Goal: Find specific page/section: Find specific page/section

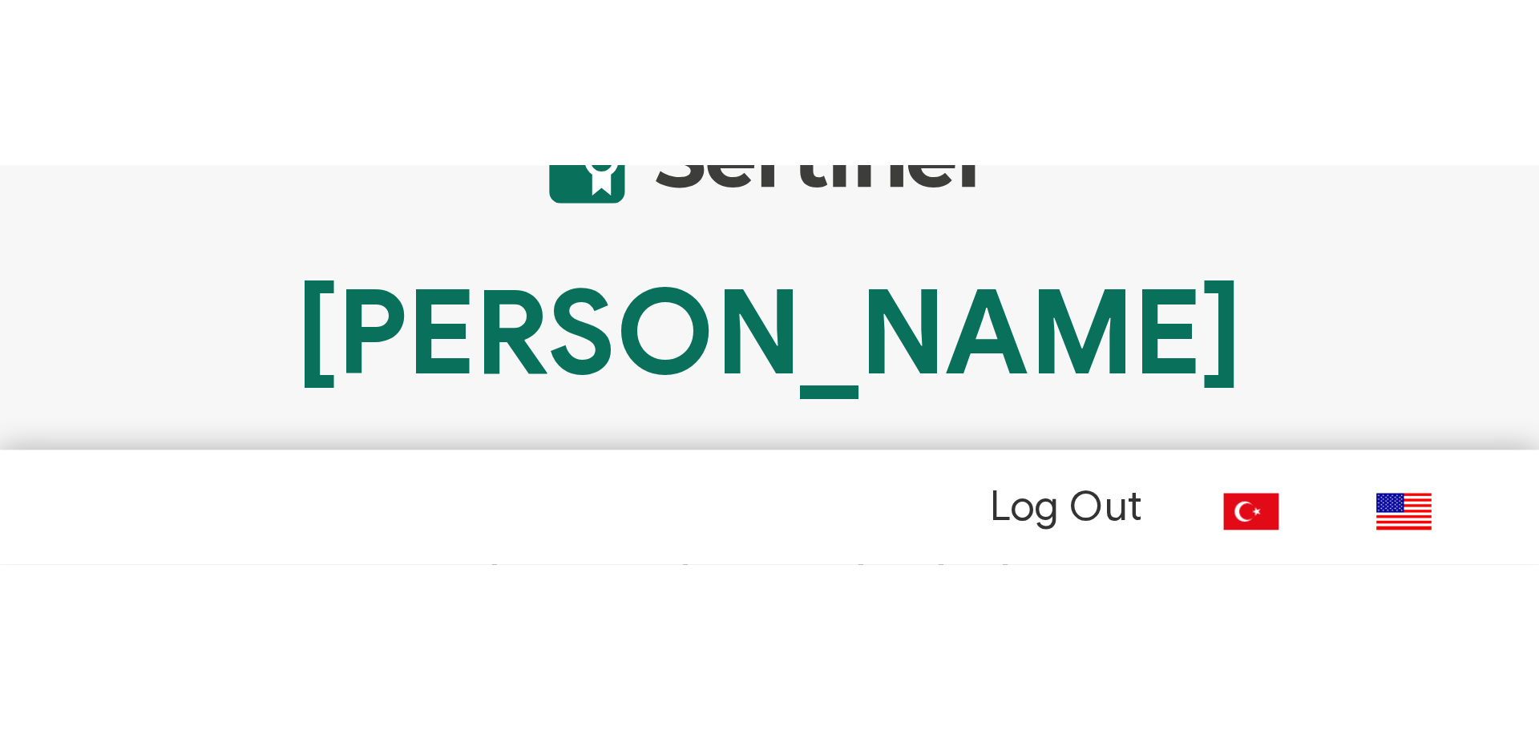
scroll to position [59, 0]
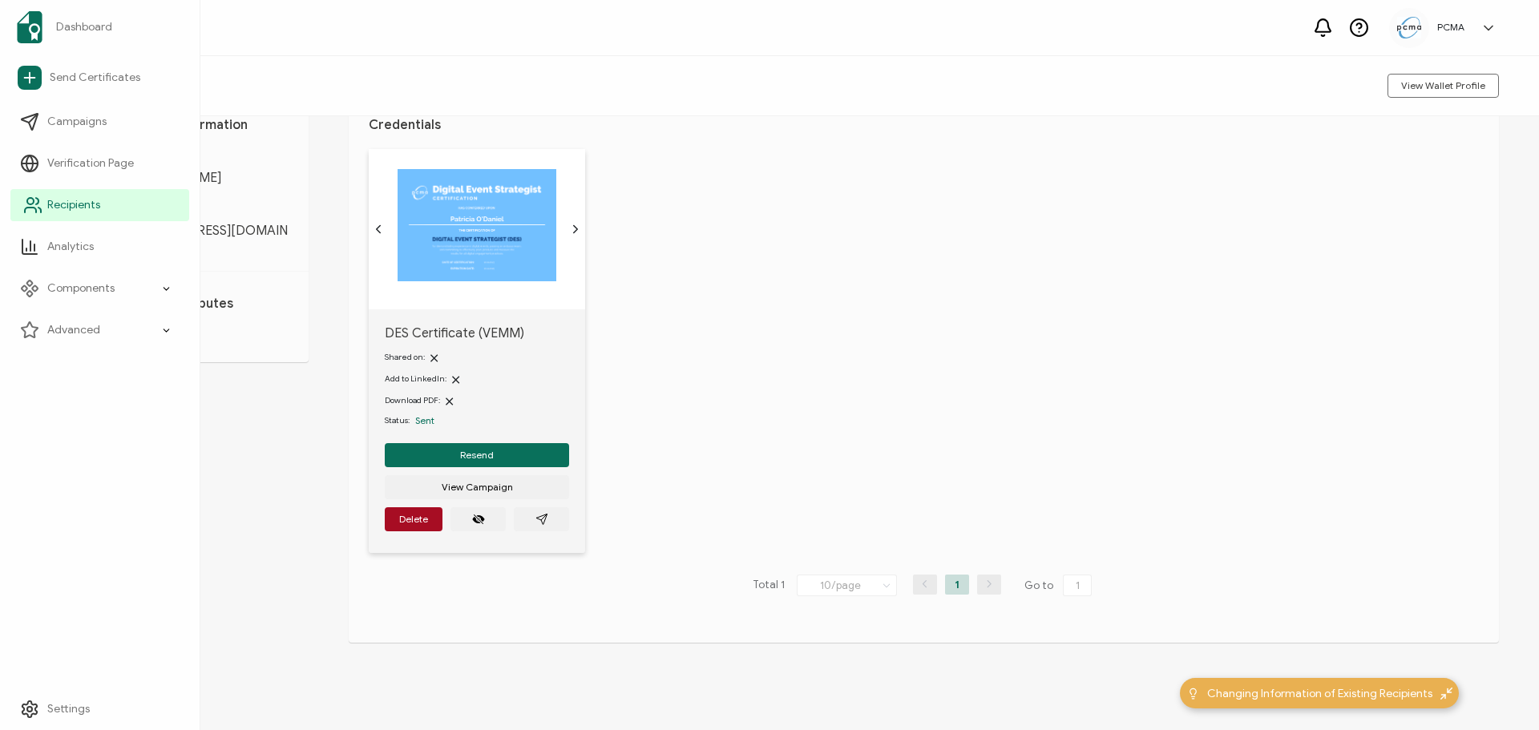
click at [38, 199] on icon at bounding box center [32, 205] width 19 height 19
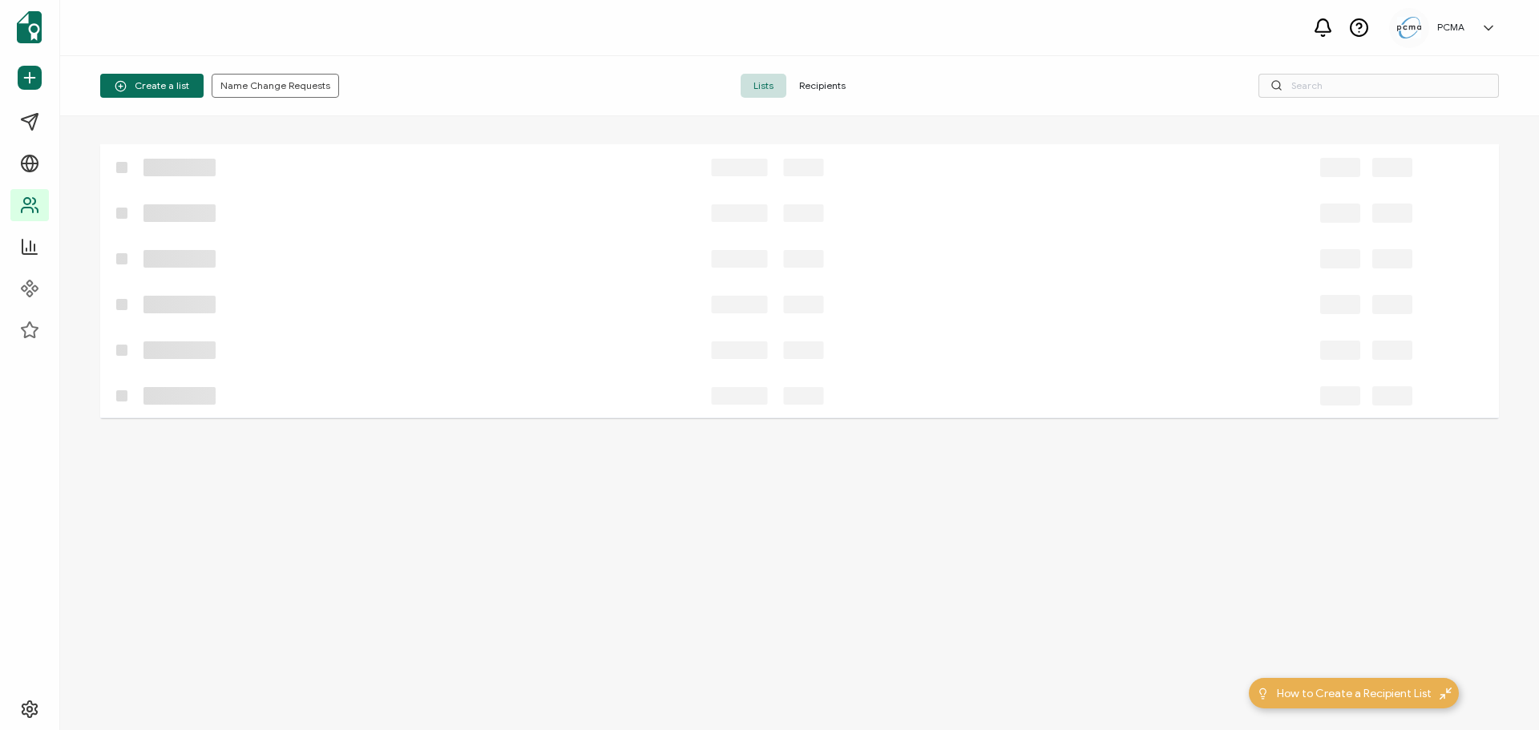
click at [818, 95] on span "Recipients" at bounding box center [822, 86] width 72 height 24
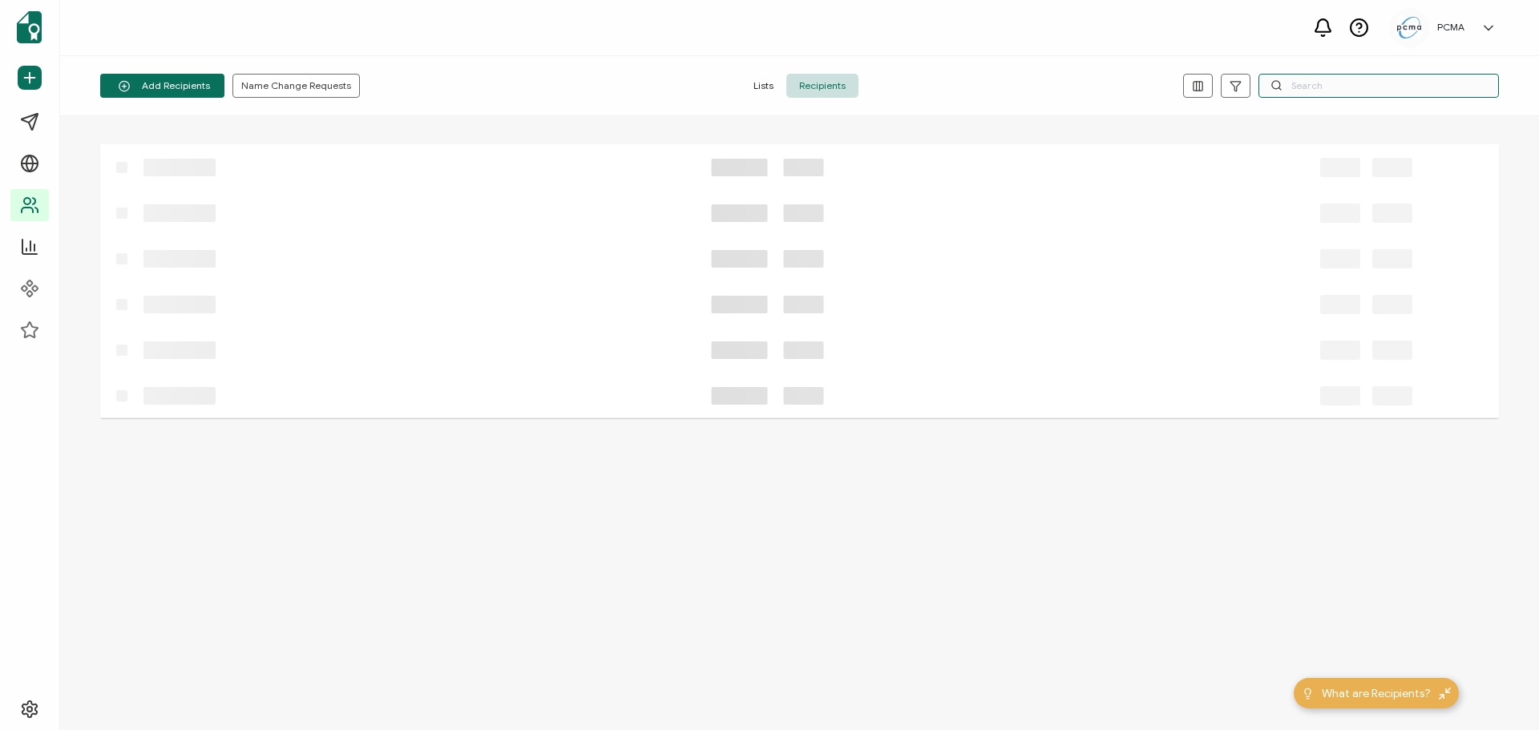
click at [1374, 83] on input "text" at bounding box center [1378, 86] width 240 height 24
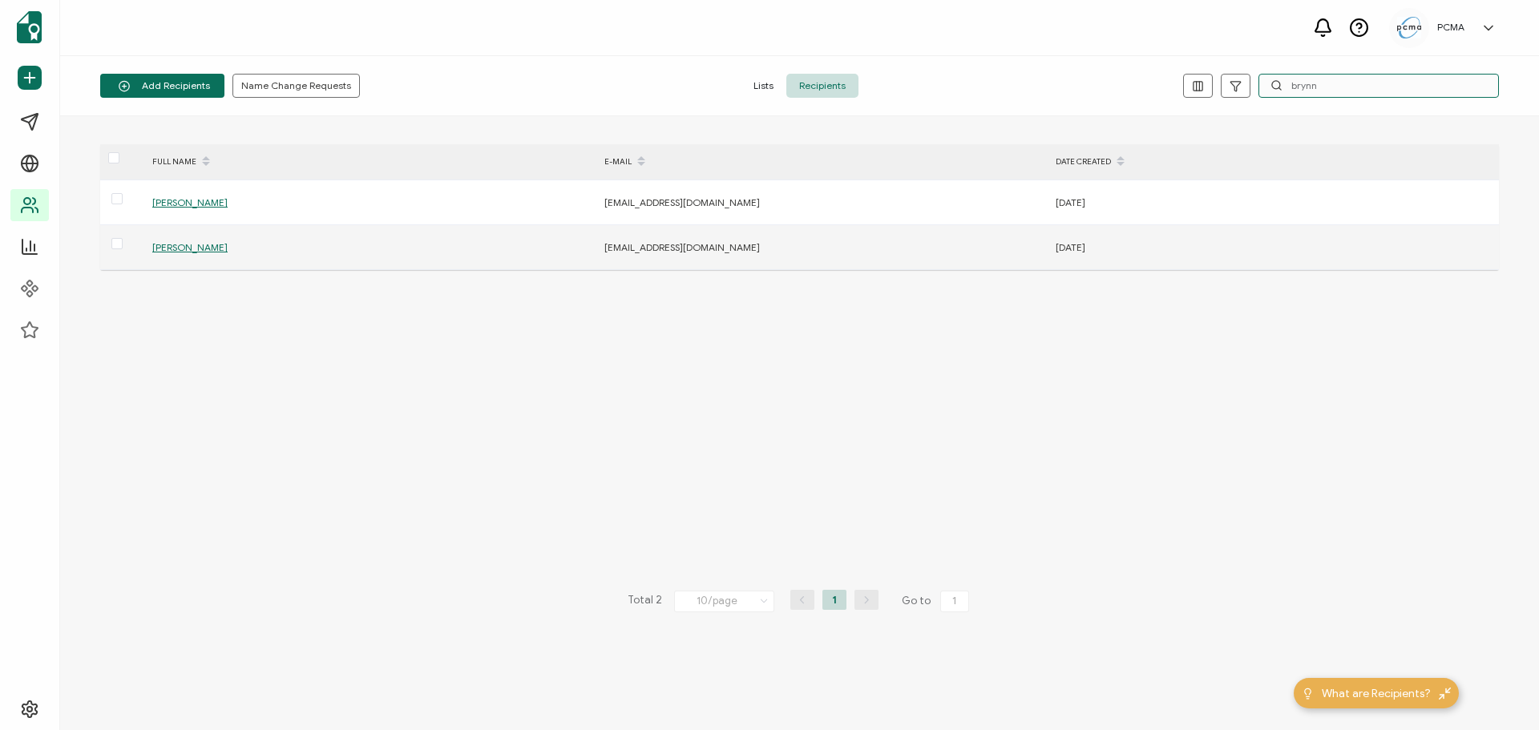
type input "brynn"
click at [196, 250] on span "[PERSON_NAME]" at bounding box center [189, 247] width 75 height 12
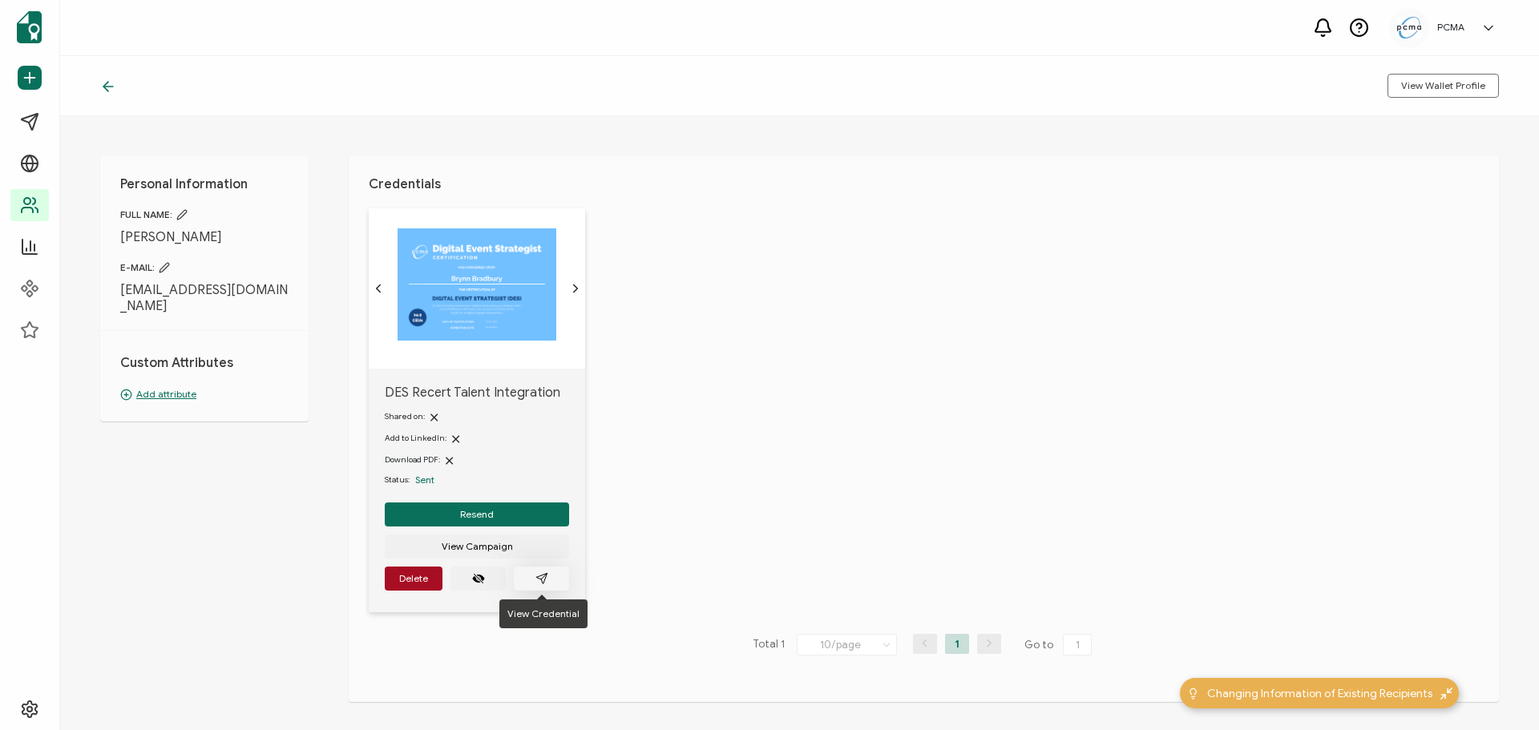
click at [539, 575] on icon "paper plane outline" at bounding box center [541, 578] width 13 height 13
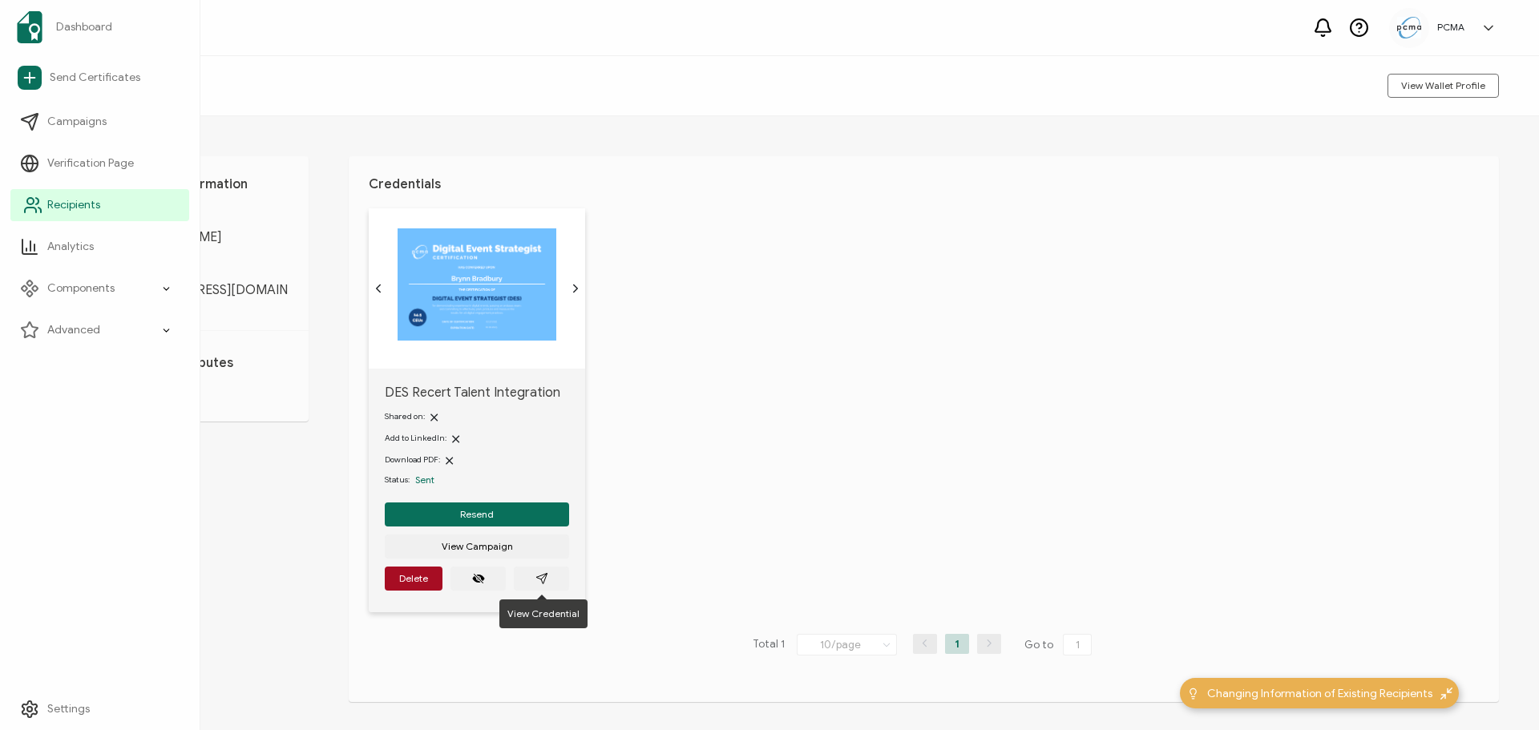
drag, startPoint x: 43, startPoint y: 199, endPoint x: 56, endPoint y: 198, distance: 12.8
click at [43, 199] on link "Recipients" at bounding box center [99, 205] width 179 height 32
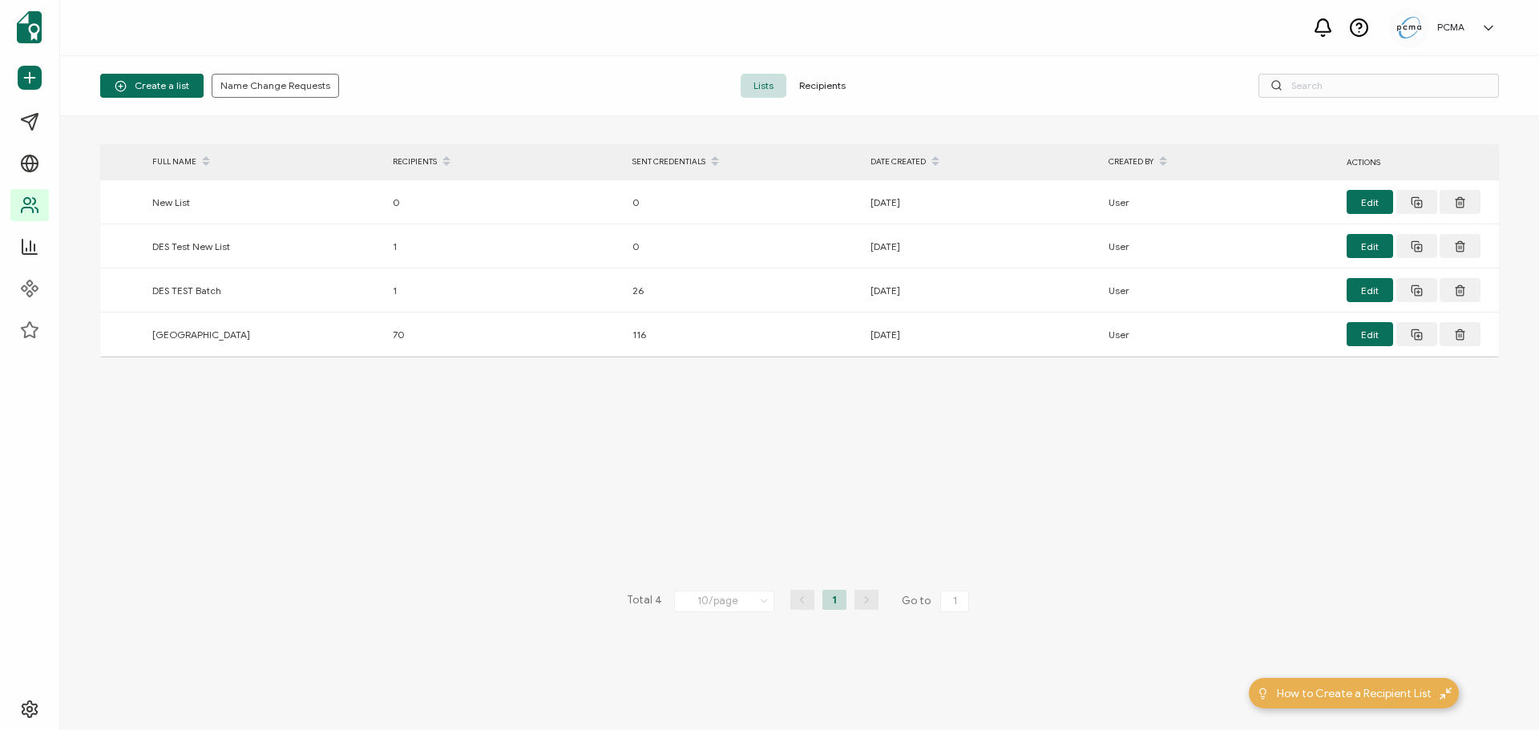
click at [830, 87] on span "Recipients" at bounding box center [822, 86] width 72 height 24
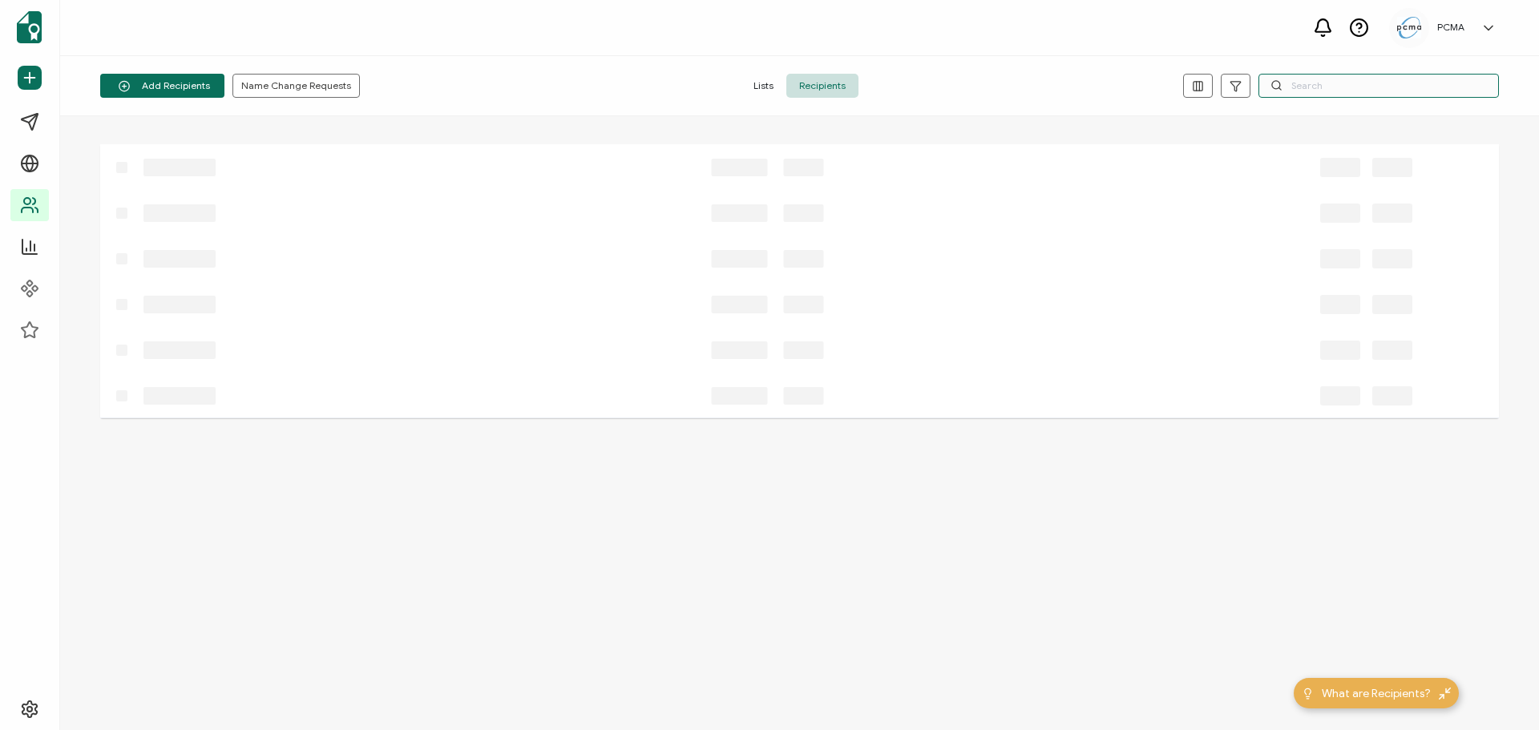
click at [1379, 79] on input "text" at bounding box center [1378, 86] width 240 height 24
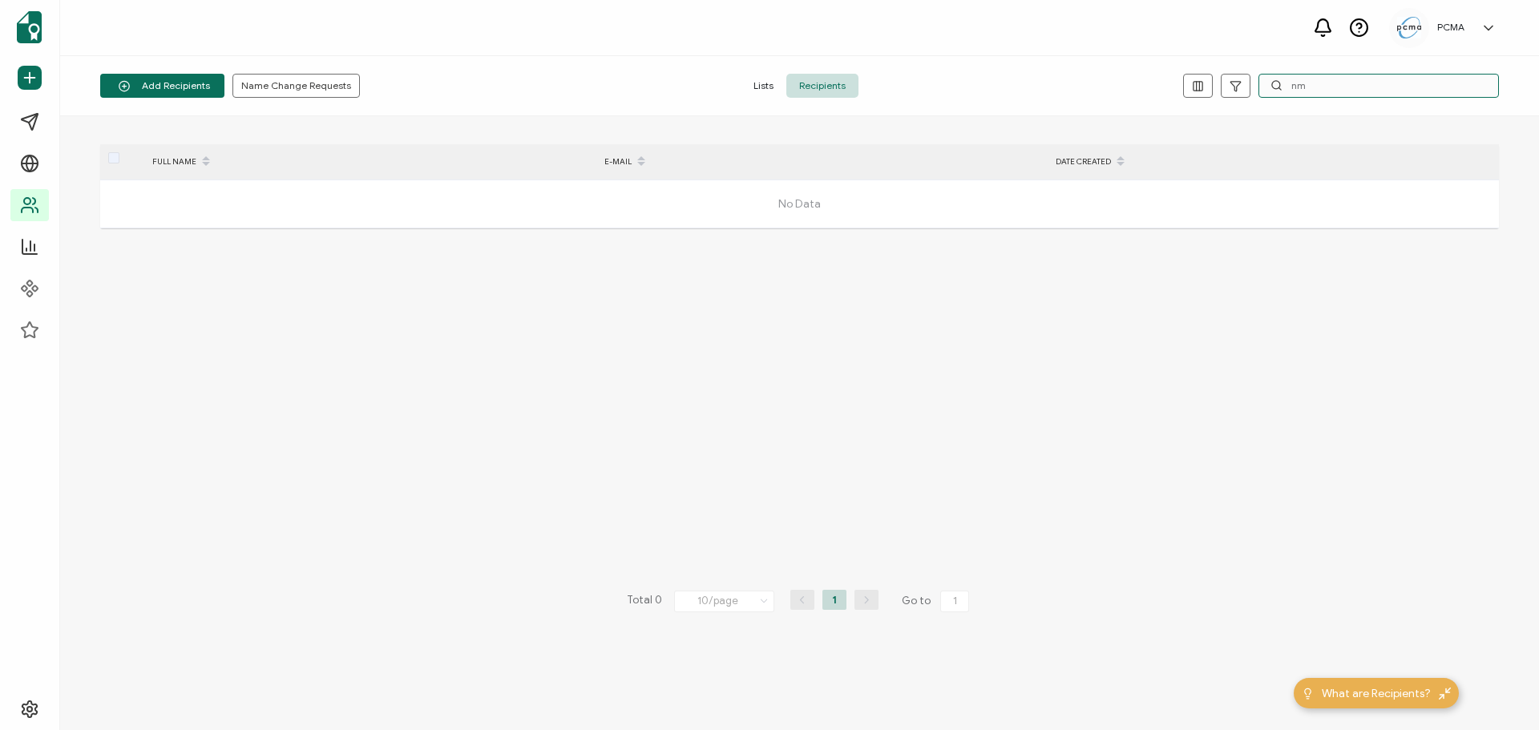
type input "n"
click at [1403, 87] on input "[PERSON_NAME]" at bounding box center [1378, 86] width 240 height 24
click at [1402, 86] on input "[PERSON_NAME]" at bounding box center [1378, 86] width 240 height 24
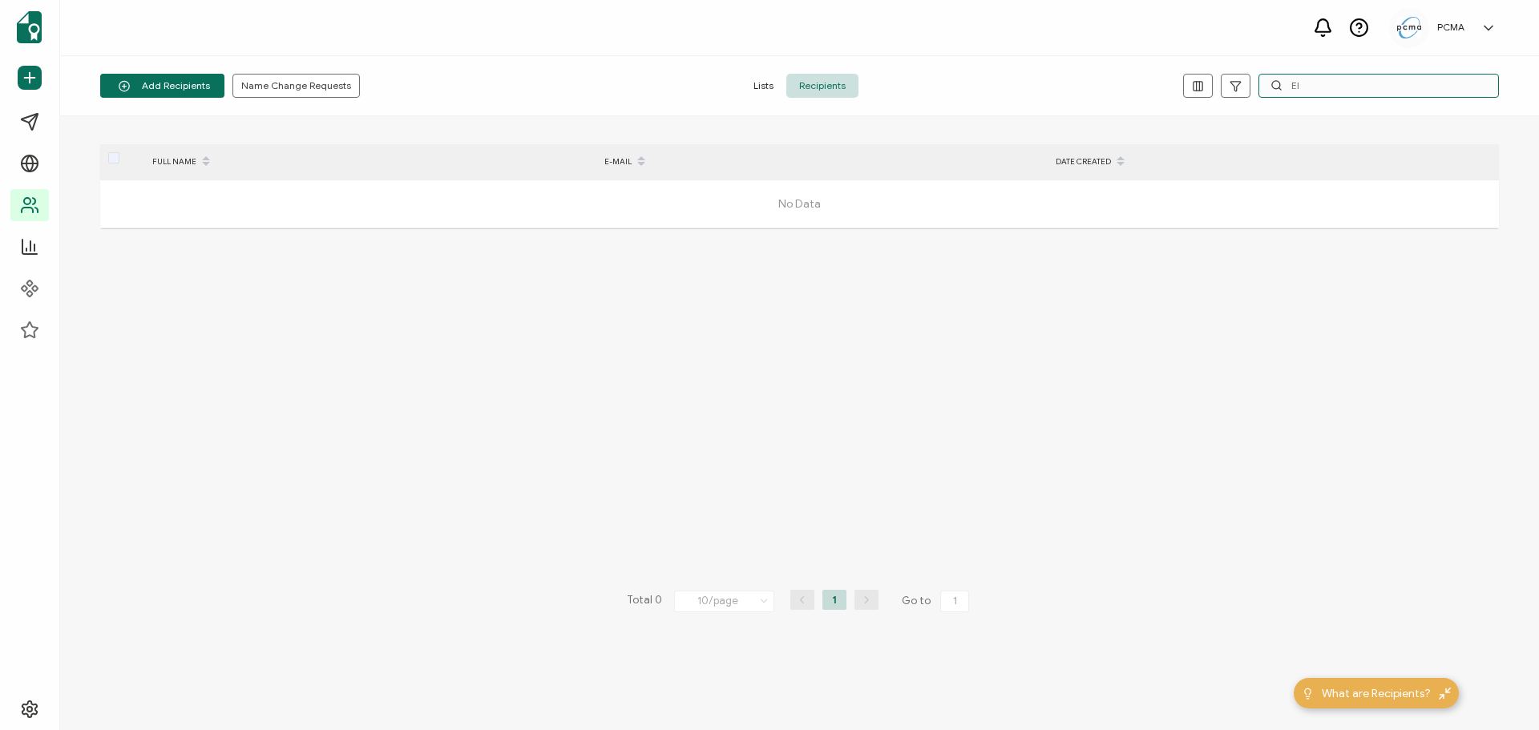
type input "E"
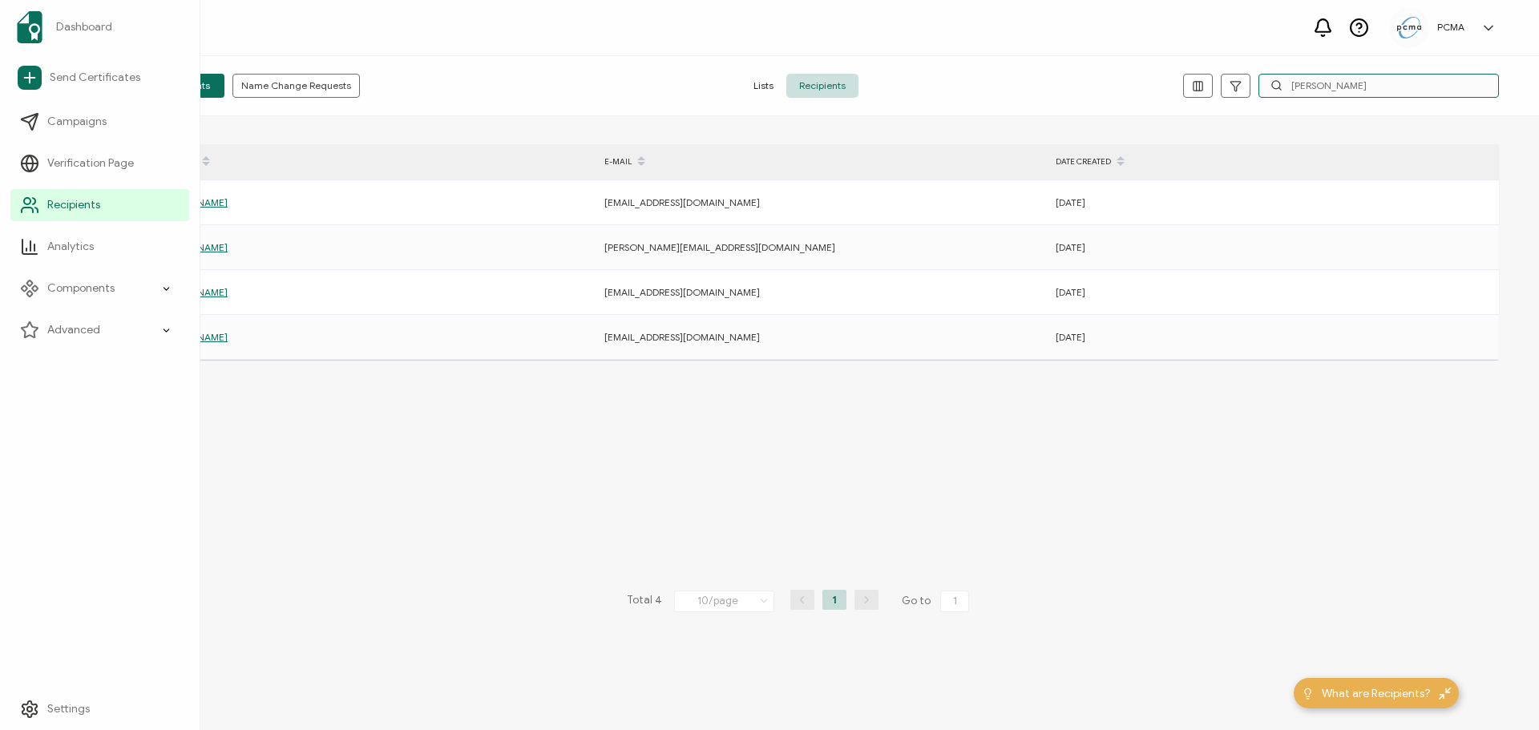
type input "[PERSON_NAME]"
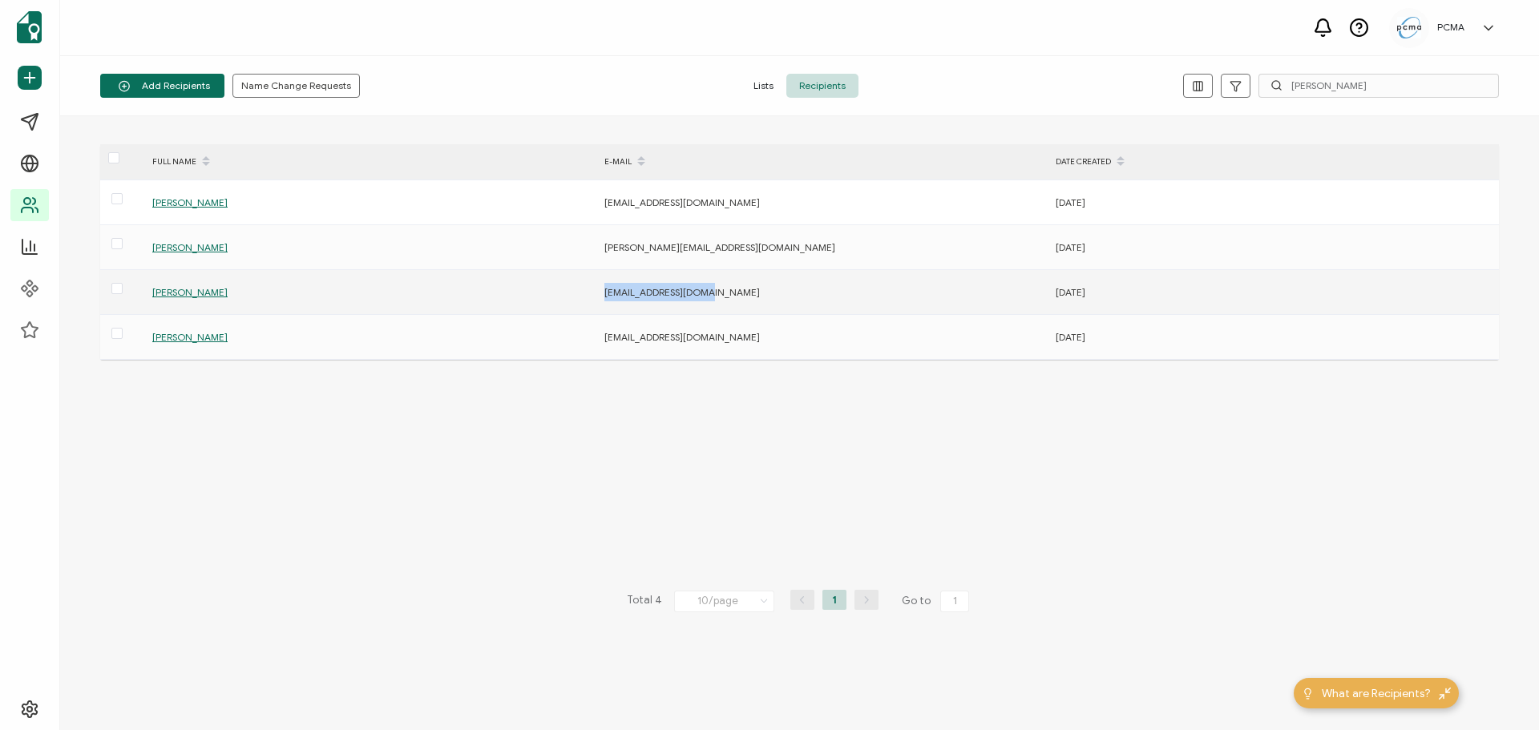
drag, startPoint x: 604, startPoint y: 293, endPoint x: 706, endPoint y: 300, distance: 102.0
click at [706, 300] on div "[EMAIL_ADDRESS][DOMAIN_NAME]" at bounding box center [821, 292] width 450 height 18
copy span "[EMAIL_ADDRESS][DOMAIN_NAME]"
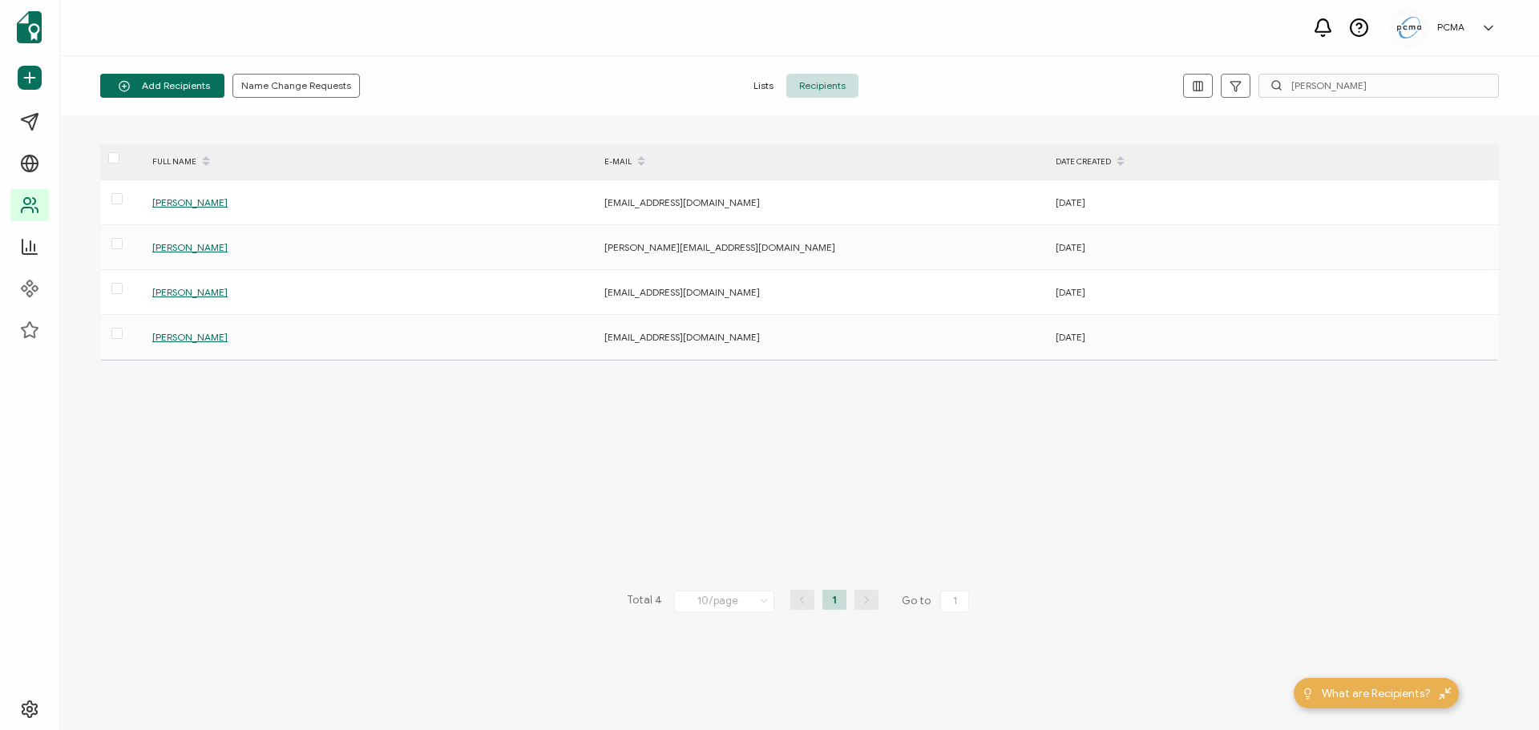
click at [373, 415] on div "FULL NAME E-MAIL DATE CREATED [PERSON_NAME] [EMAIL_ADDRESS][DOMAIN_NAME] [DATE]…" at bounding box center [799, 423] width 1398 height 558
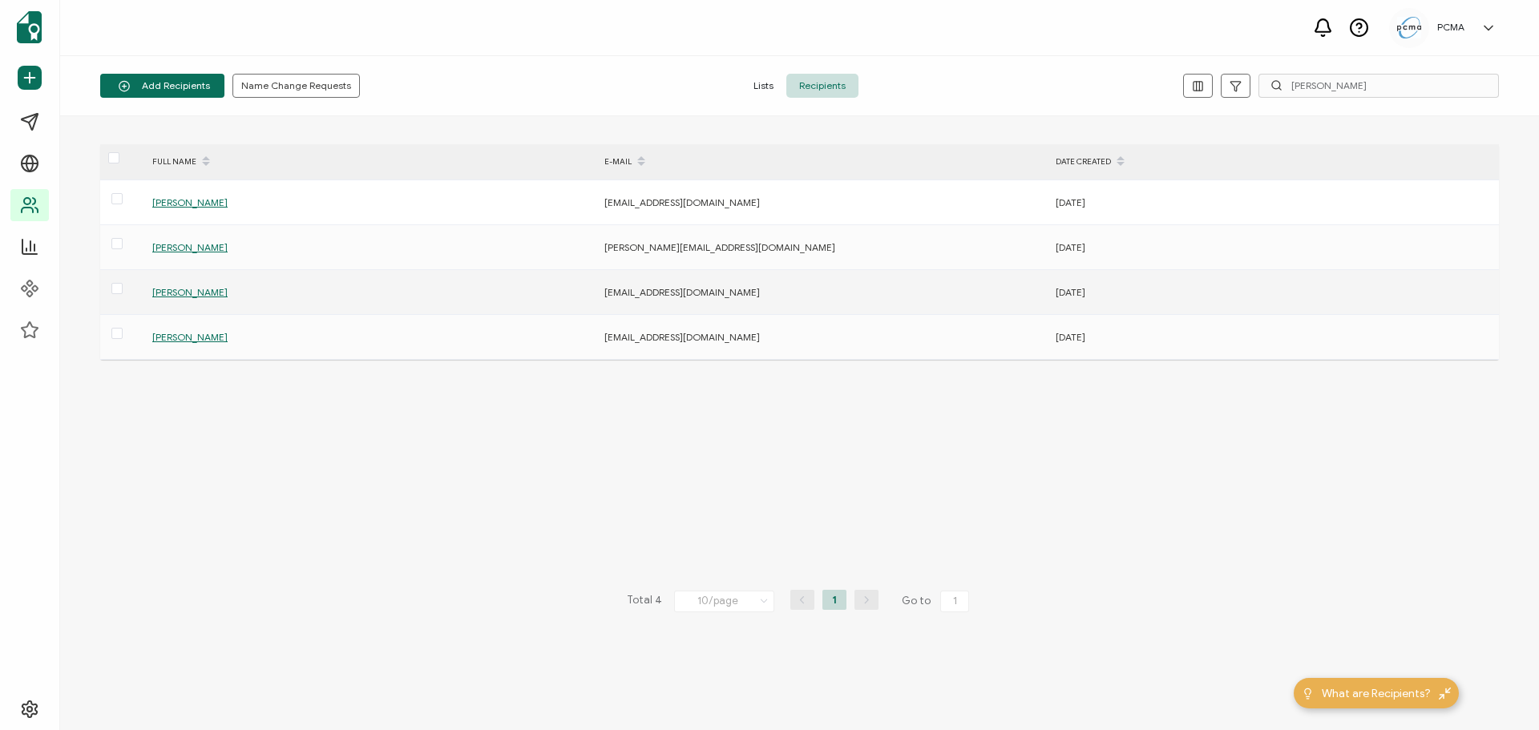
click at [174, 297] on span "[PERSON_NAME]" at bounding box center [189, 292] width 75 height 12
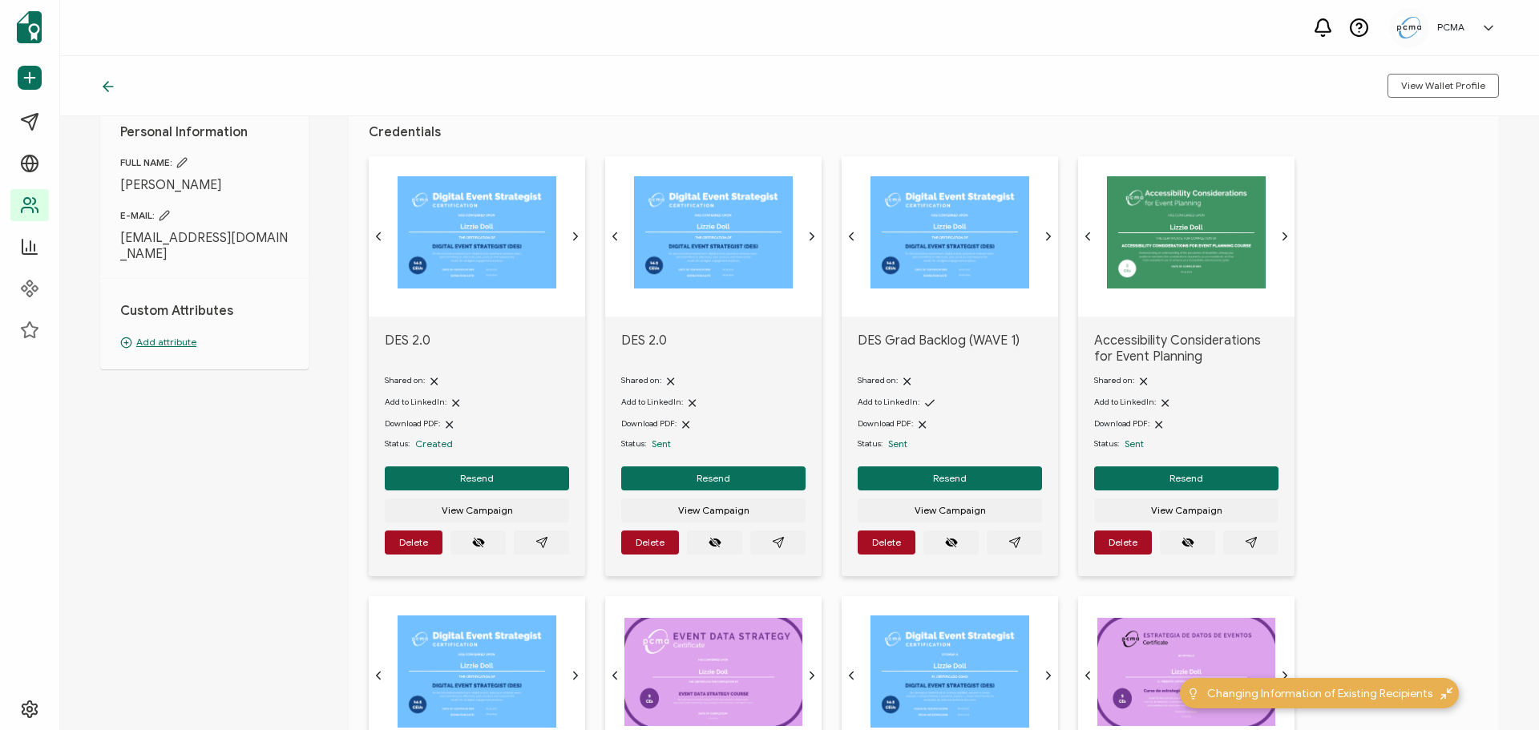
scroll to position [80, 0]
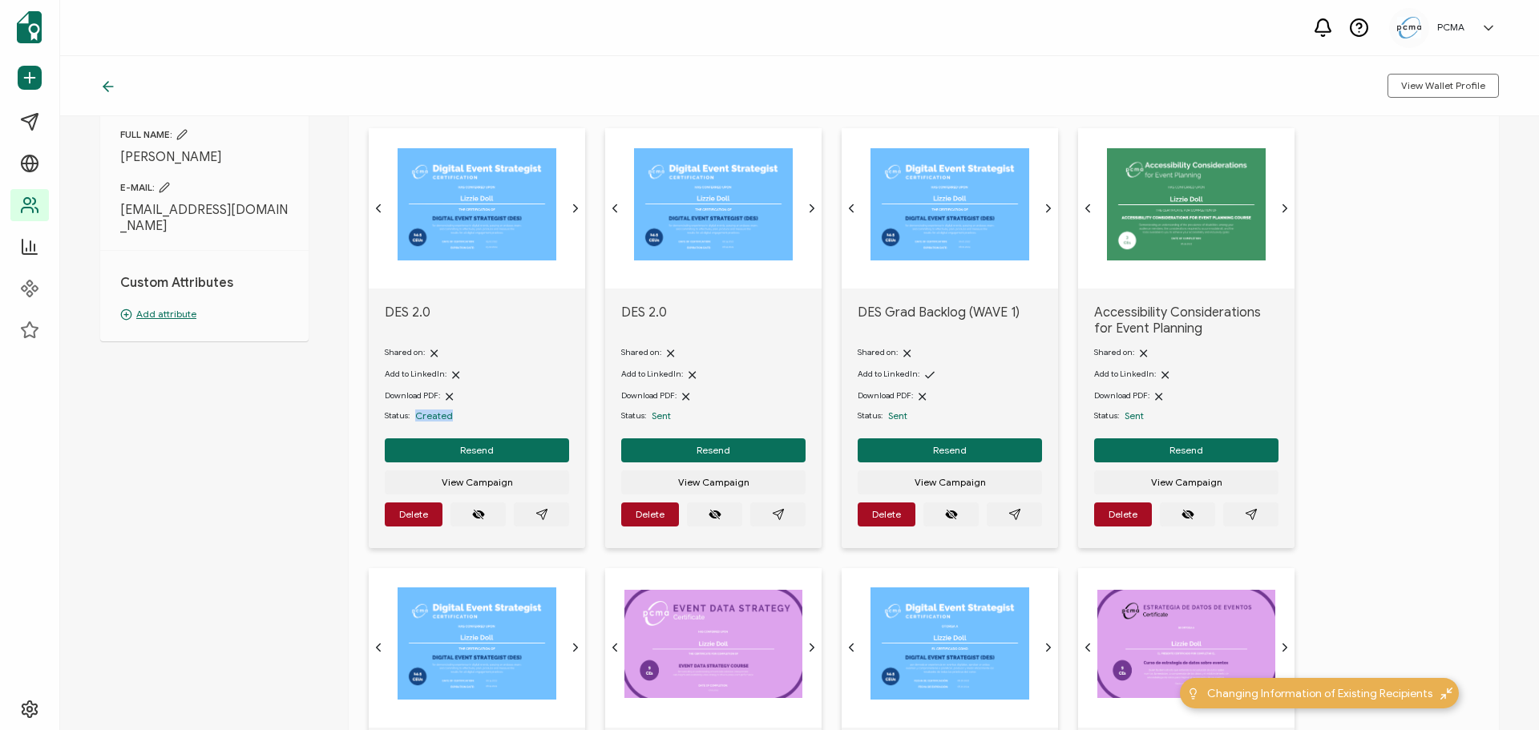
drag, startPoint x: 451, startPoint y: 416, endPoint x: 415, endPoint y: 418, distance: 36.1
click at [415, 418] on div "Status: Created" at bounding box center [477, 415] width 184 height 13
click at [233, 430] on div "Personal Information FULL NAME: [PERSON_NAME] E-MAIL: [EMAIL_ADDRESS][DOMAIN_NA…" at bounding box center [799, 423] width 1479 height 614
click at [543, 509] on icon "paper plane outline" at bounding box center [541, 514] width 13 height 13
click at [789, 517] on button "button" at bounding box center [777, 514] width 55 height 24
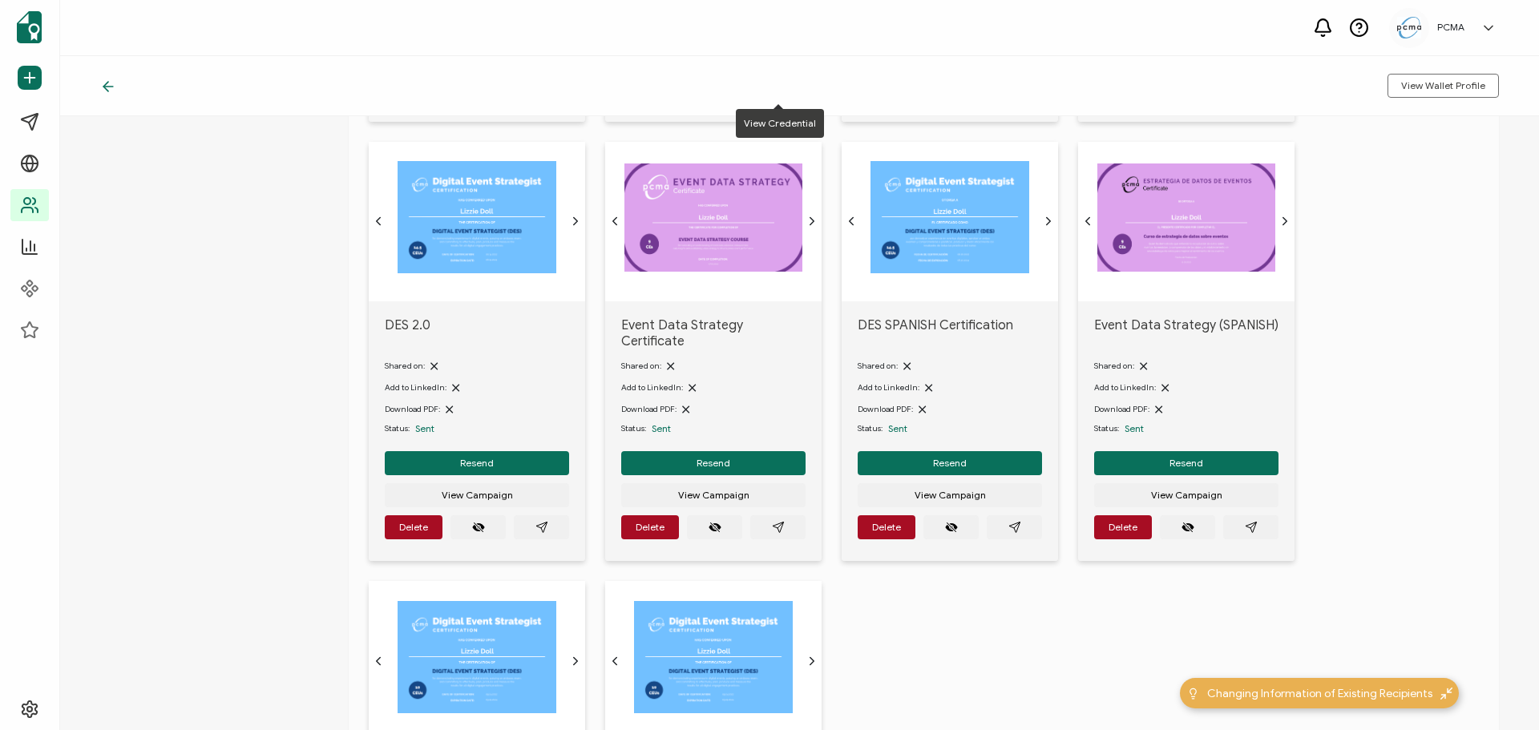
scroll to position [801, 0]
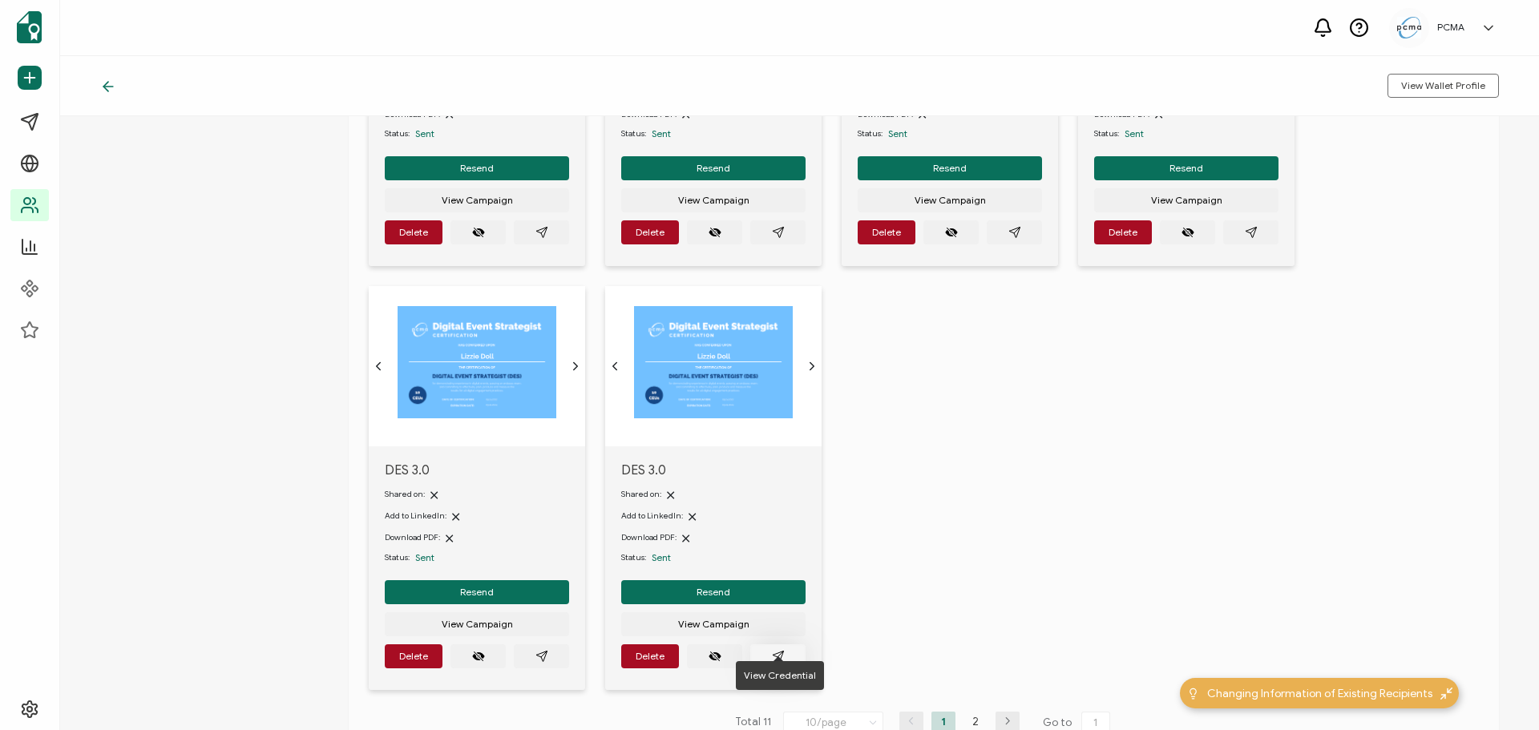
click at [781, 650] on span "button" at bounding box center [778, 656] width 13 height 13
click at [535, 650] on icon "paper plane outline" at bounding box center [541, 656] width 13 height 13
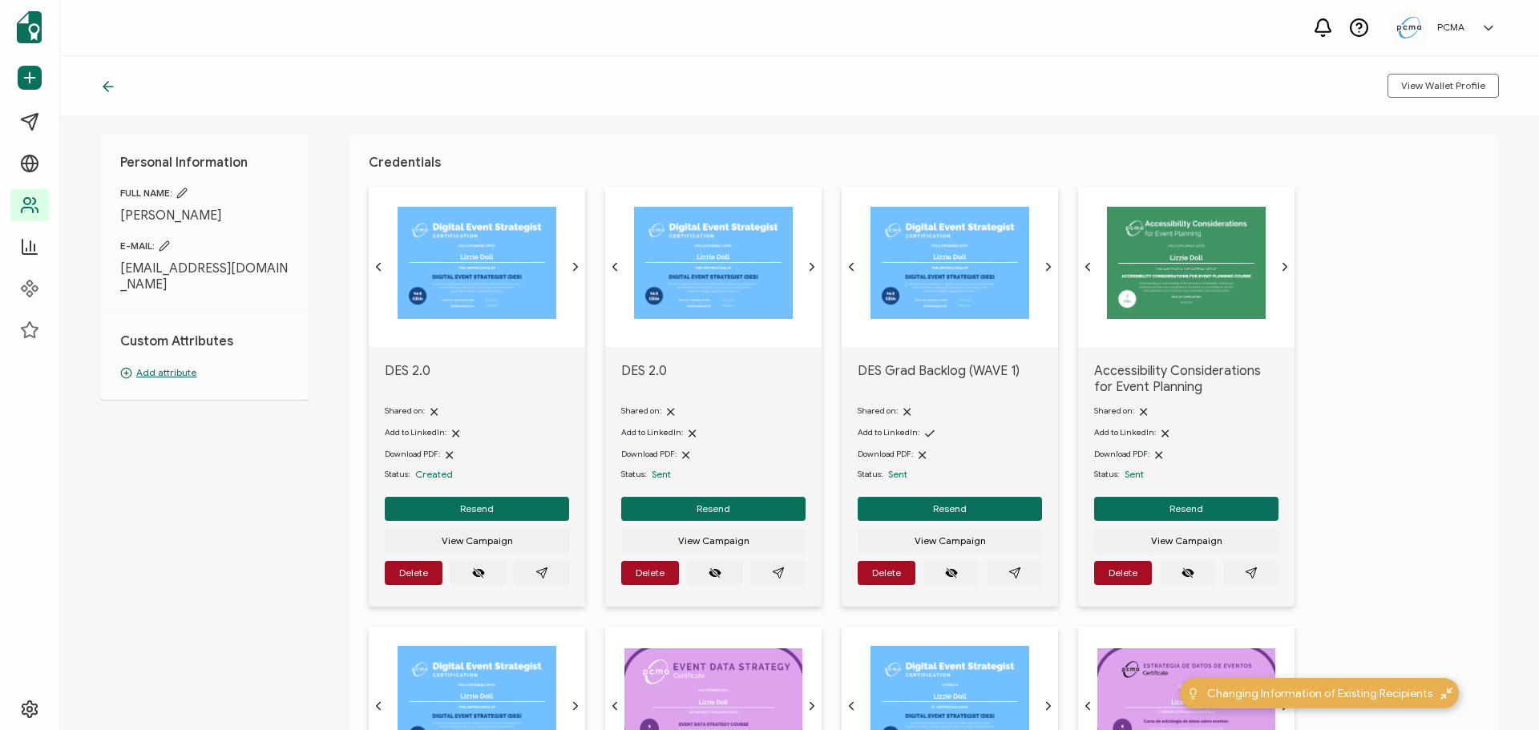
scroll to position [0, 0]
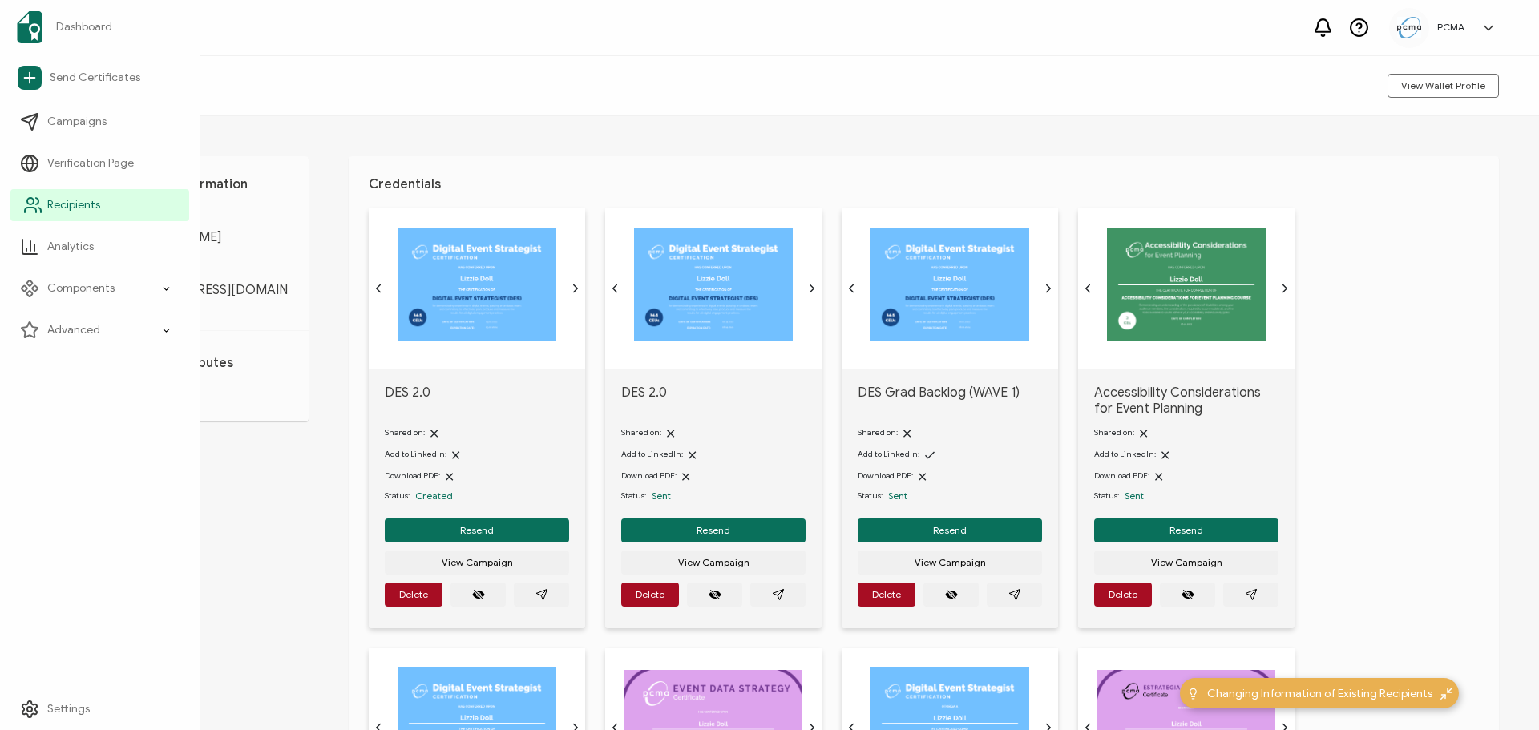
click at [71, 202] on span "Recipients" at bounding box center [73, 205] width 53 height 16
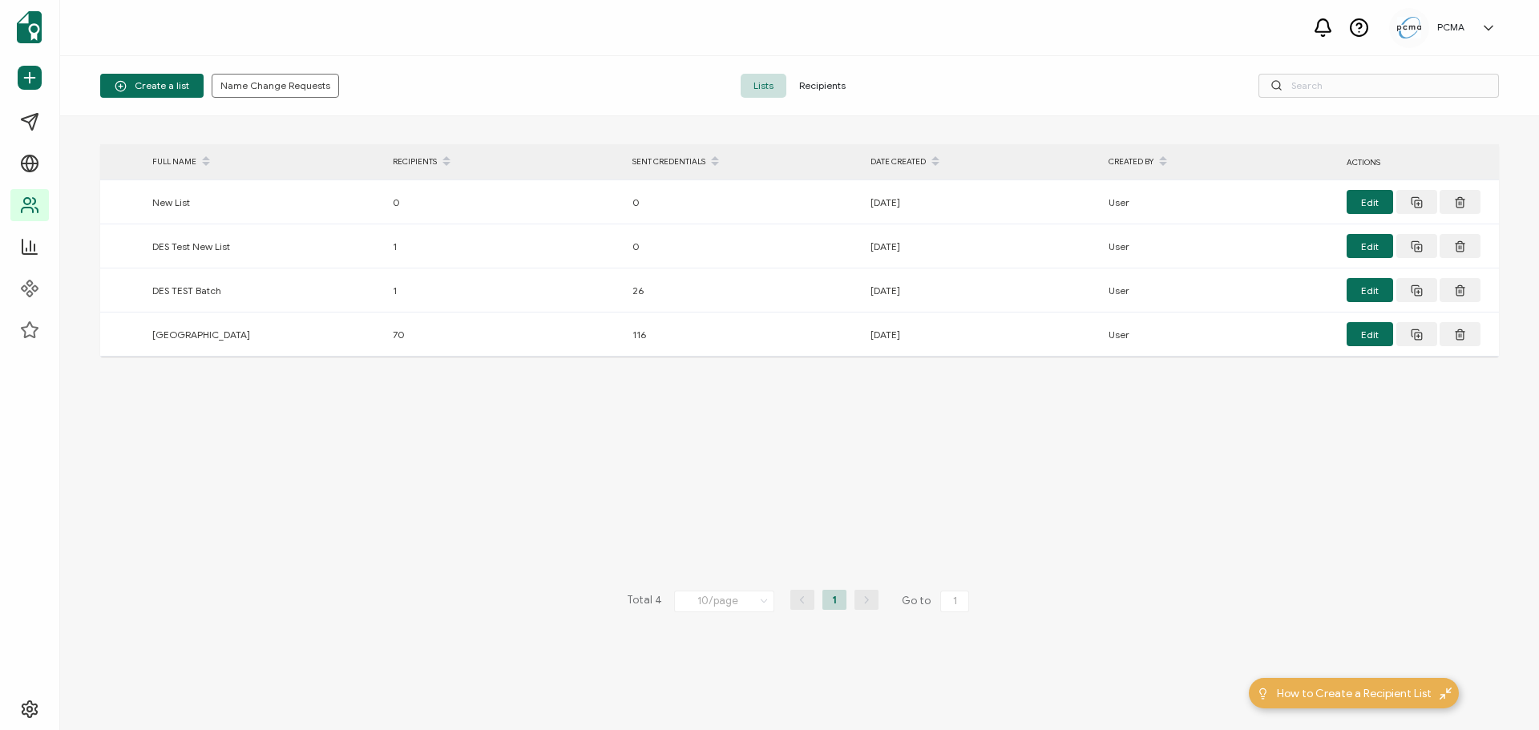
click at [817, 74] on span "Recipients" at bounding box center [822, 86] width 72 height 24
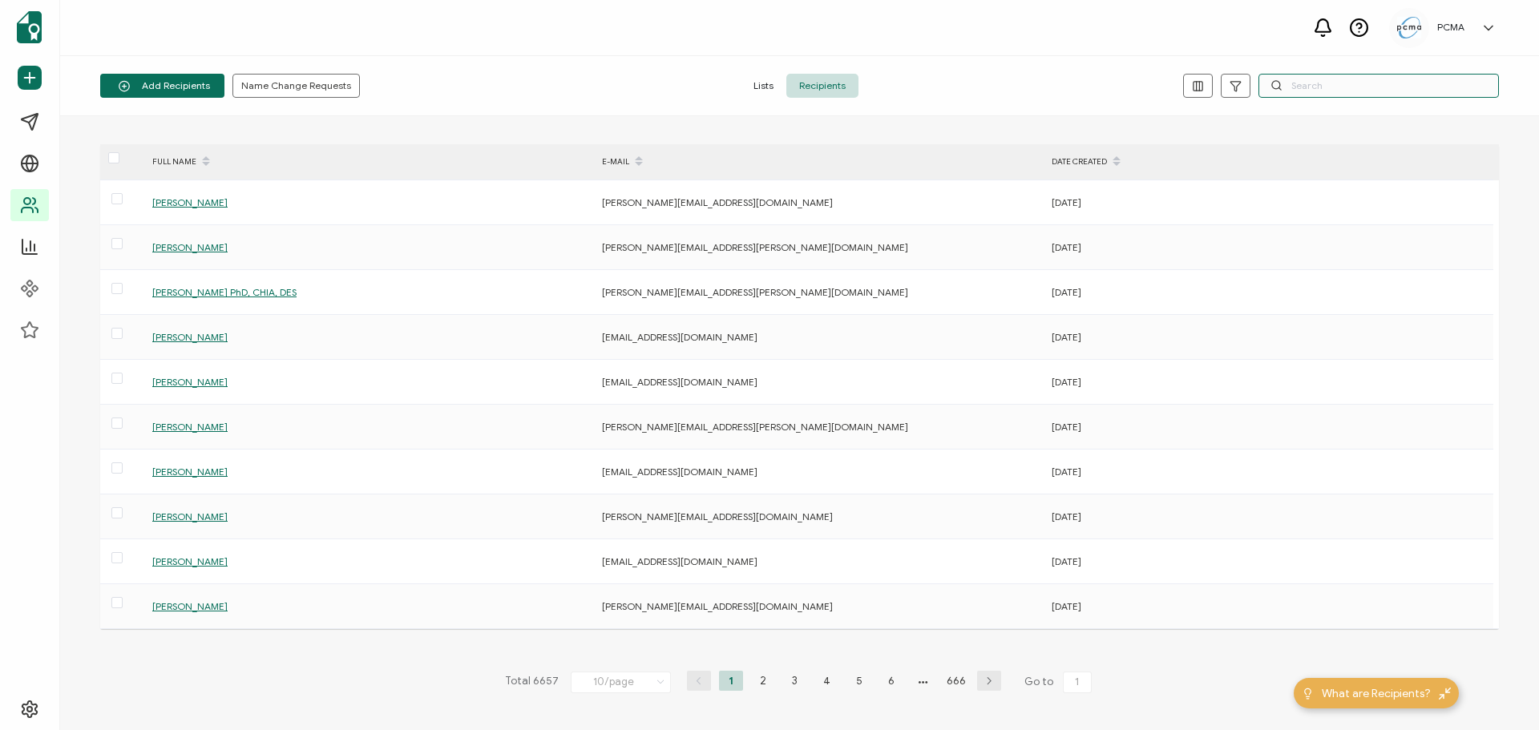
click at [1333, 80] on input "text" at bounding box center [1378, 86] width 240 height 24
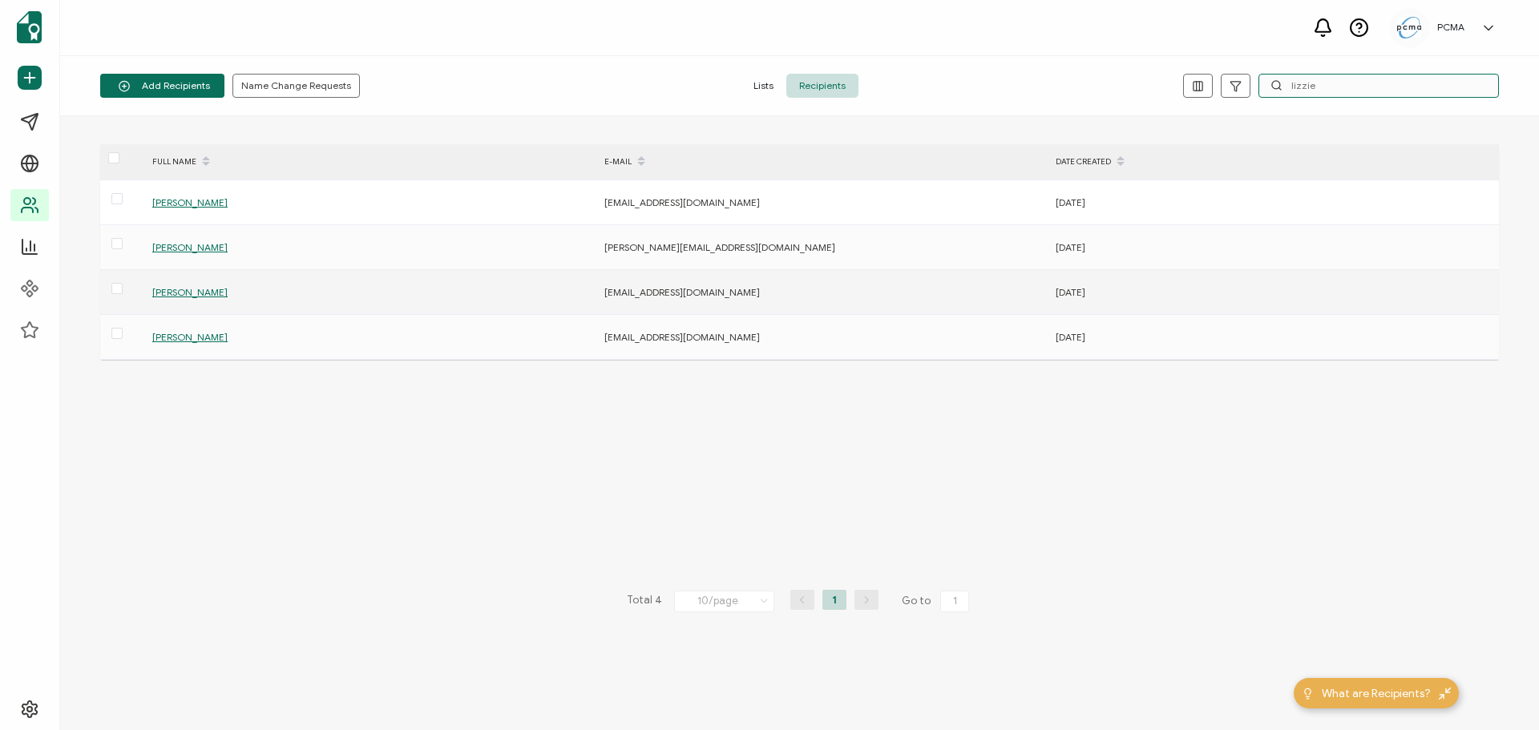
type input "lizzie"
click at [180, 292] on span "[PERSON_NAME]" at bounding box center [189, 292] width 75 height 12
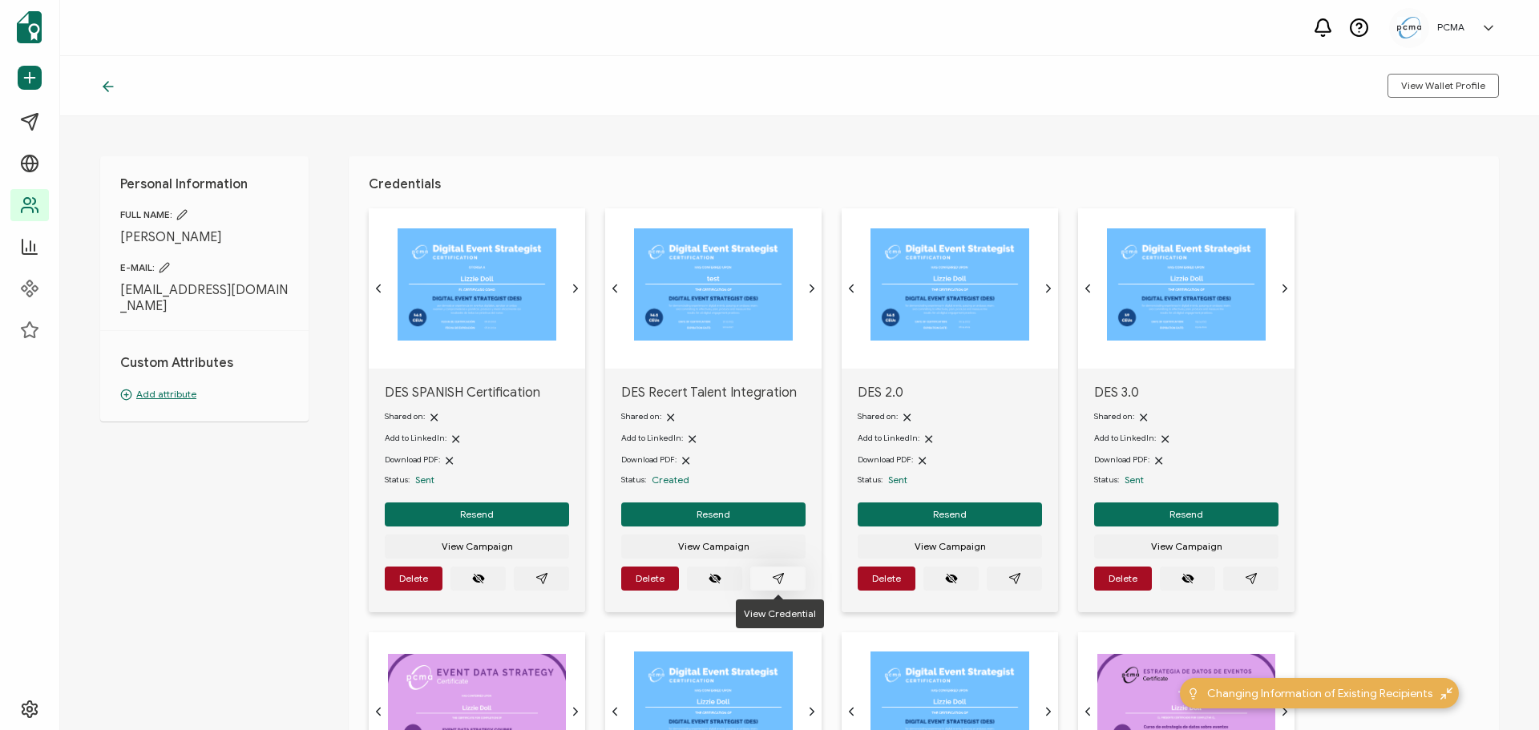
click at [786, 576] on button "button" at bounding box center [777, 579] width 55 height 24
